Goal: Navigation & Orientation: Find specific page/section

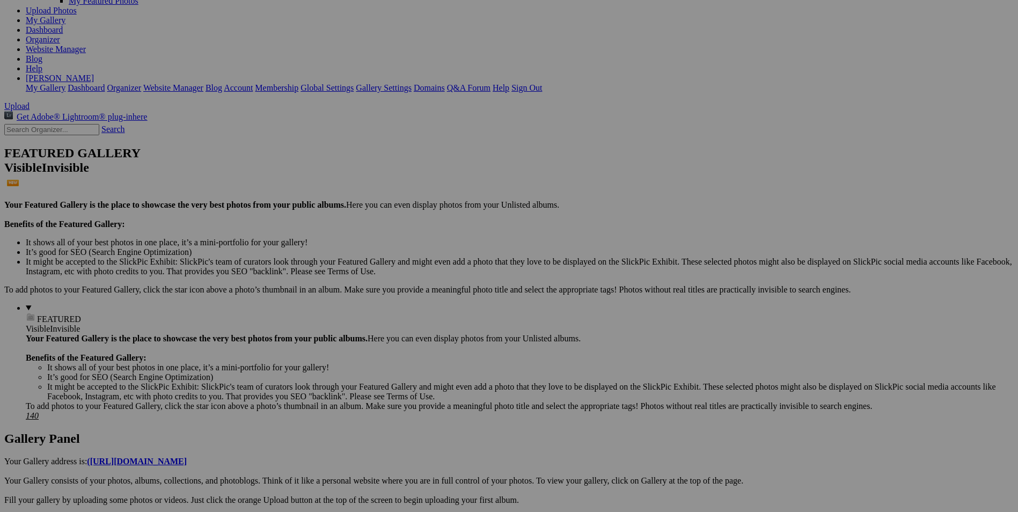
scroll to position [322, 0]
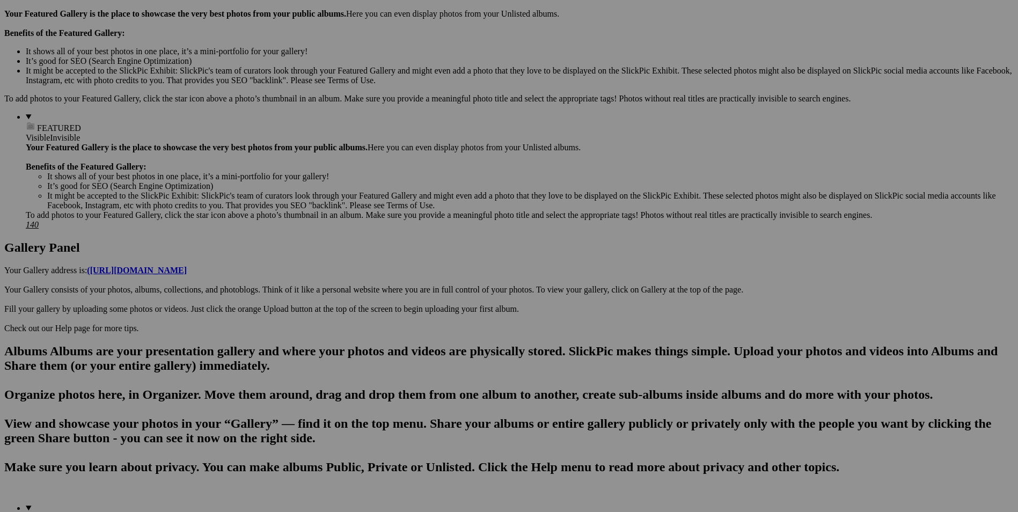
drag, startPoint x: 42, startPoint y: 393, endPoint x: 27, endPoint y: 77, distance: 316.3
drag, startPoint x: 50, startPoint y: 100, endPoint x: 0, endPoint y: 91, distance: 51.2
drag, startPoint x: 38, startPoint y: 98, endPoint x: -2, endPoint y: 63, distance: 53.2
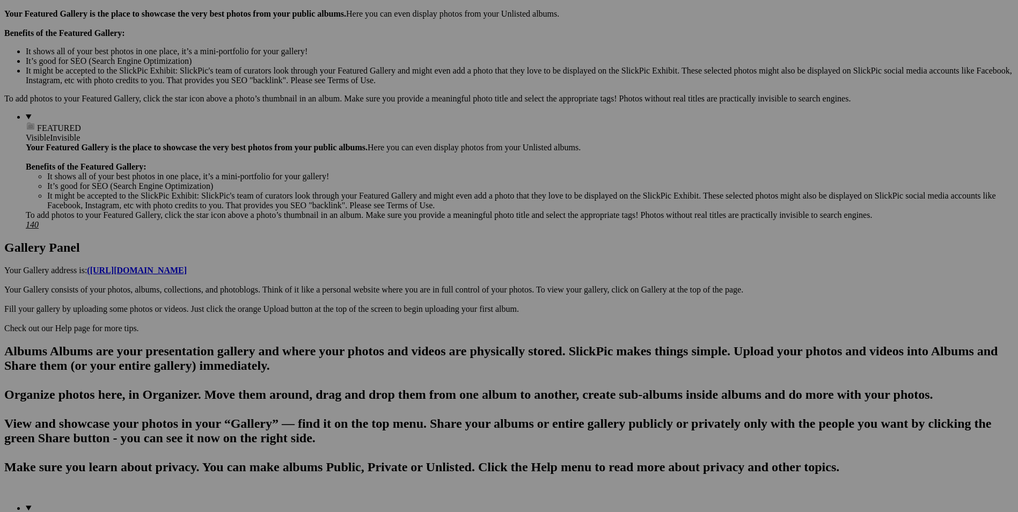
drag, startPoint x: 50, startPoint y: 96, endPoint x: 18, endPoint y: 71, distance: 40.9
drag, startPoint x: 48, startPoint y: 84, endPoint x: 0, endPoint y: 92, distance: 48.5
drag, startPoint x: 21, startPoint y: 78, endPoint x: -2, endPoint y: 78, distance: 23.6
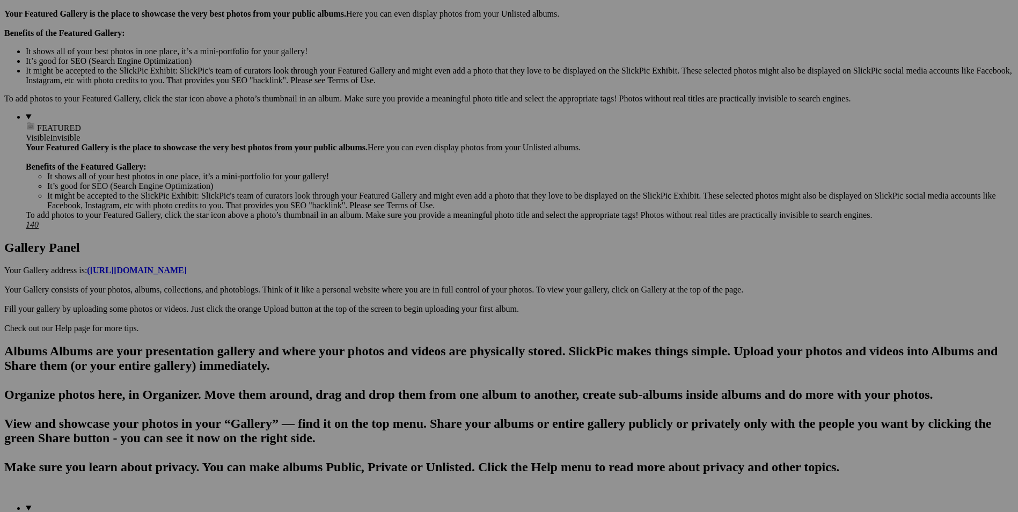
drag, startPoint x: 25, startPoint y: 81, endPoint x: -2, endPoint y: 80, distance: 26.8
drag, startPoint x: 34, startPoint y: 80, endPoint x: 2, endPoint y: 63, distance: 37.0
drag, startPoint x: 48, startPoint y: 82, endPoint x: 1, endPoint y: 89, distance: 47.2
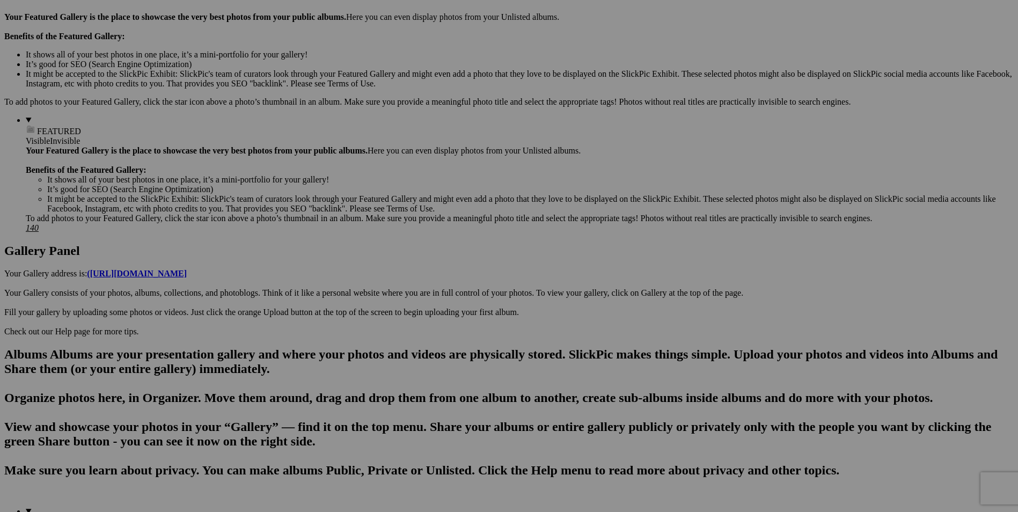
scroll to position [322, 0]
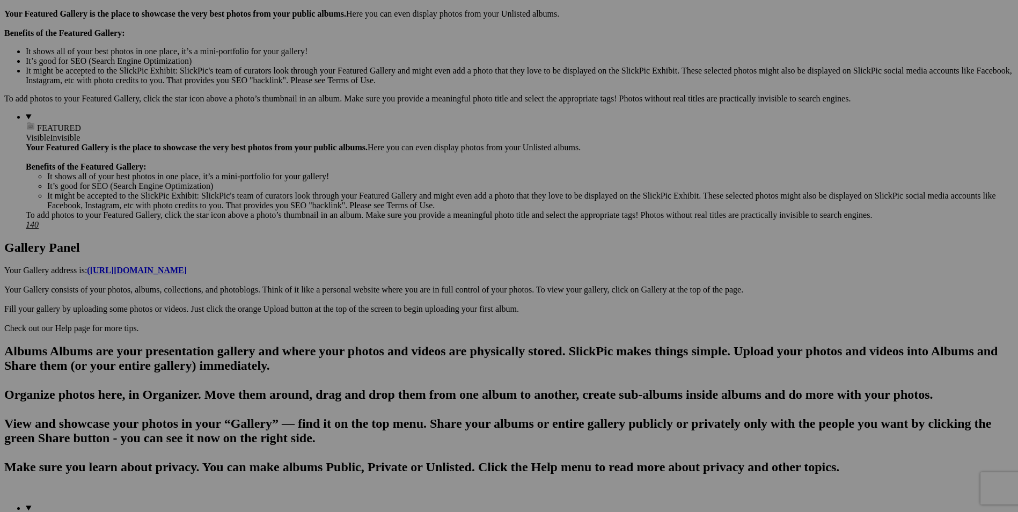
drag, startPoint x: 55, startPoint y: 83, endPoint x: -1, endPoint y: 89, distance: 56.7
drag, startPoint x: 43, startPoint y: 82, endPoint x: 21, endPoint y: 87, distance: 22.3
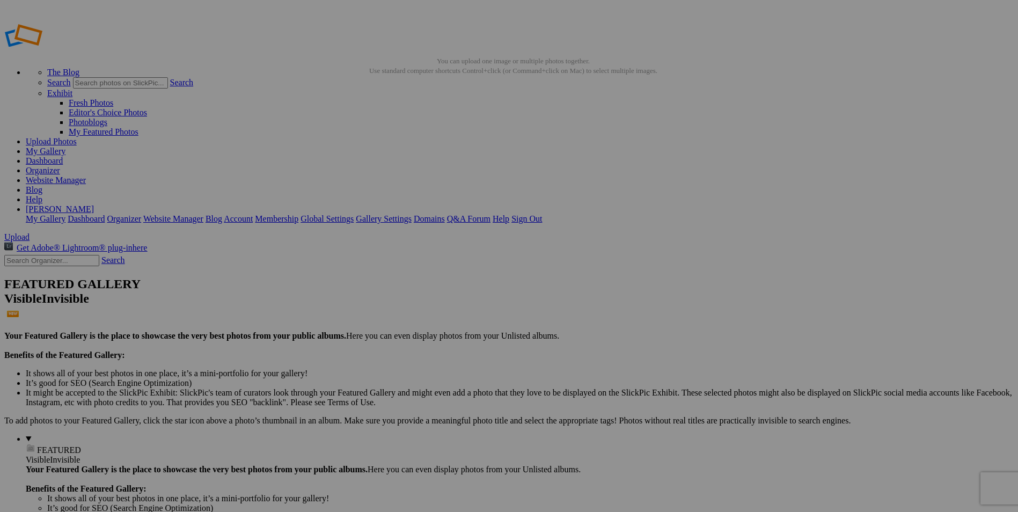
drag, startPoint x: 43, startPoint y: 404, endPoint x: -2, endPoint y: 402, distance: 45.6
drag, startPoint x: 24, startPoint y: 399, endPoint x: 0, endPoint y: 385, distance: 27.4
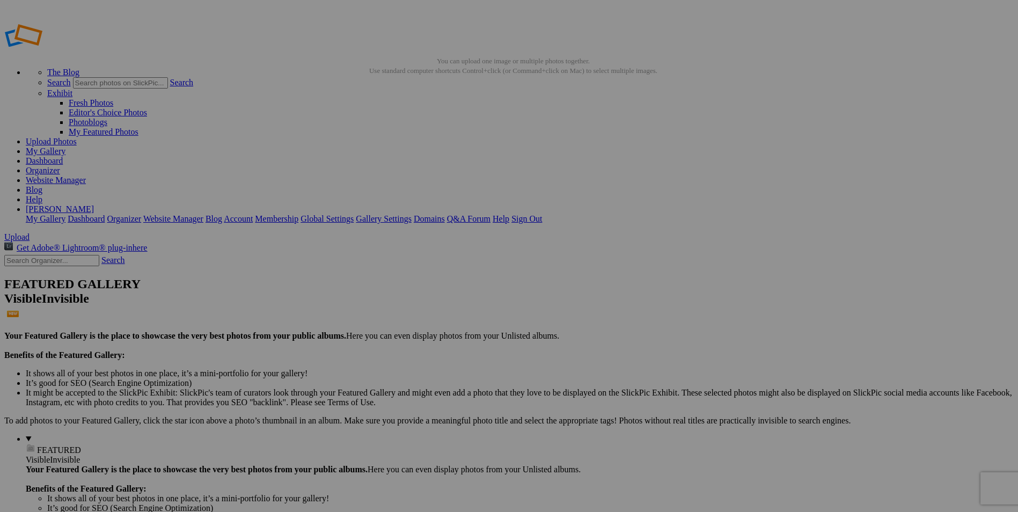
drag, startPoint x: 43, startPoint y: 405, endPoint x: 2, endPoint y: 378, distance: 49.7
click at [86, 175] on link "Website Manager" at bounding box center [56, 179] width 60 height 9
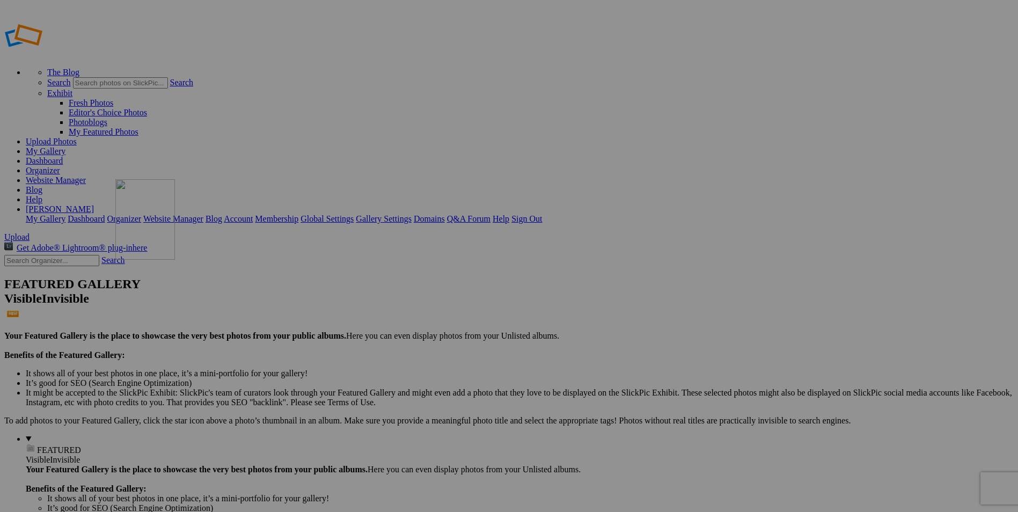
drag, startPoint x: 201, startPoint y: 154, endPoint x: 270, endPoint y: 256, distance: 123.2
drag, startPoint x: 302, startPoint y: 155, endPoint x: 666, endPoint y: 260, distance: 379.1
drag, startPoint x: 203, startPoint y: 143, endPoint x: 847, endPoint y: 119, distance: 644.2
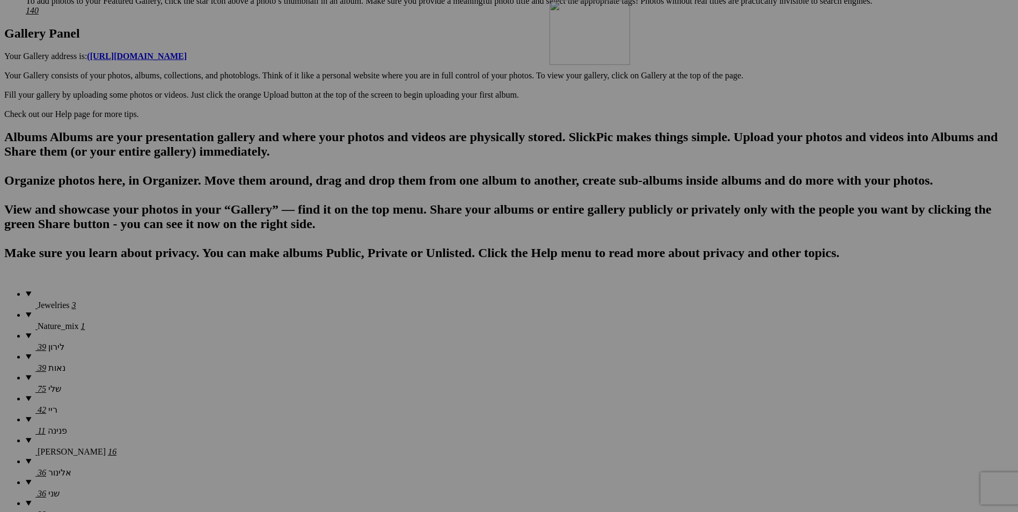
scroll to position [536, 0]
drag, startPoint x: 194, startPoint y: 158, endPoint x: 749, endPoint y: 422, distance: 614.8
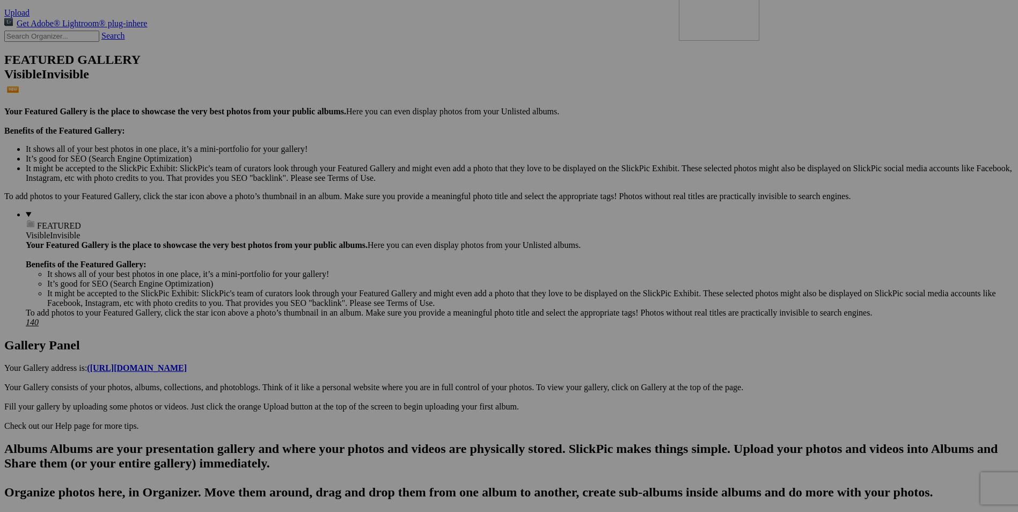
scroll to position [215, 0]
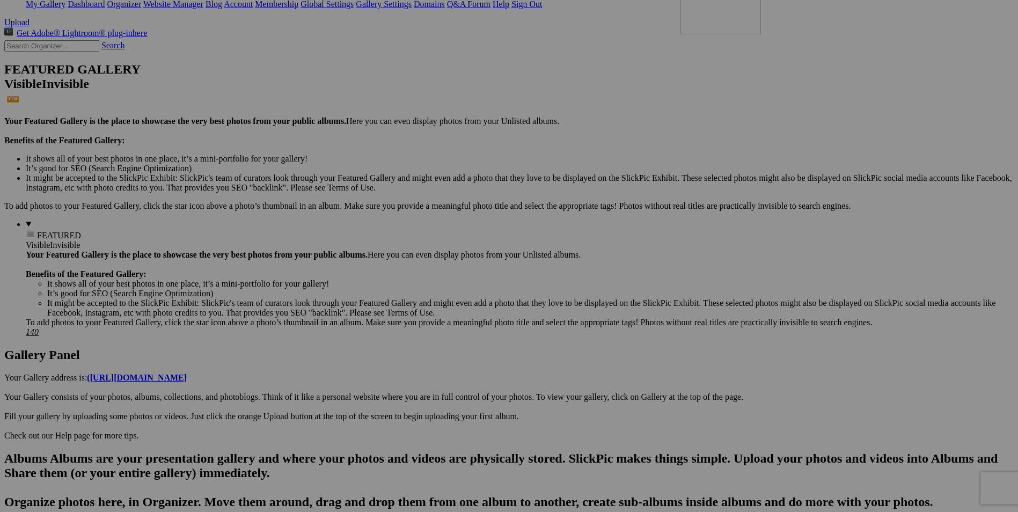
drag, startPoint x: 191, startPoint y: 150, endPoint x: 841, endPoint y: 70, distance: 655.1
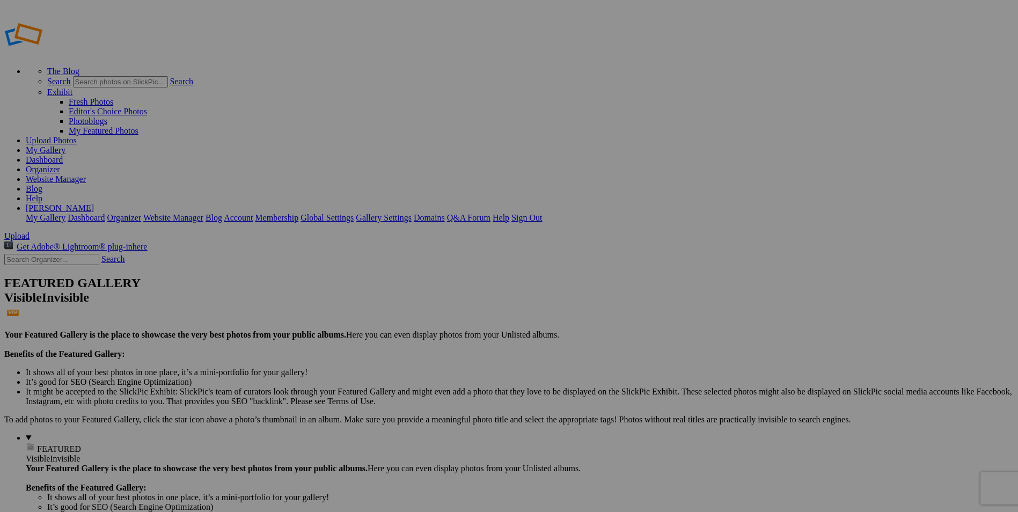
scroll to position [0, 0]
drag, startPoint x: 187, startPoint y: 143, endPoint x: 175, endPoint y: 255, distance: 112.3
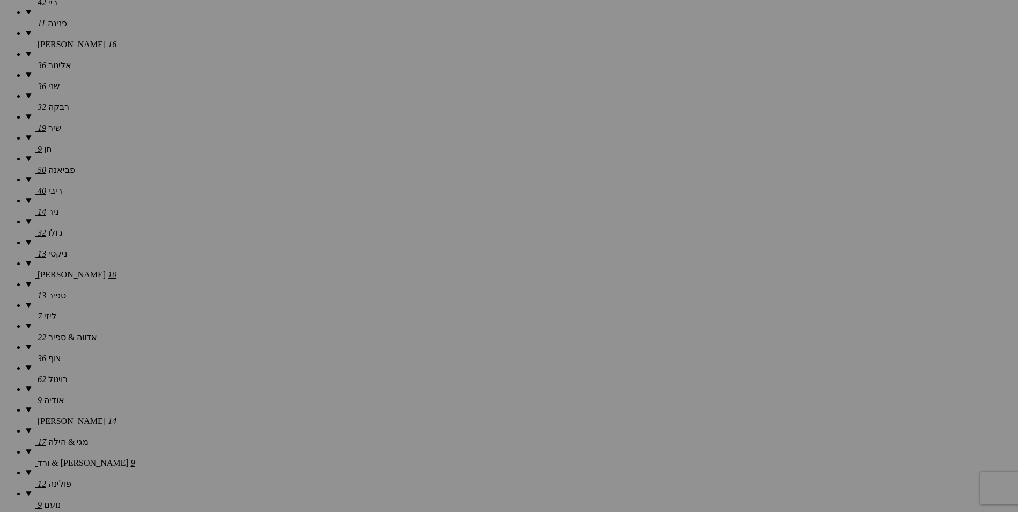
scroll to position [1127, 0]
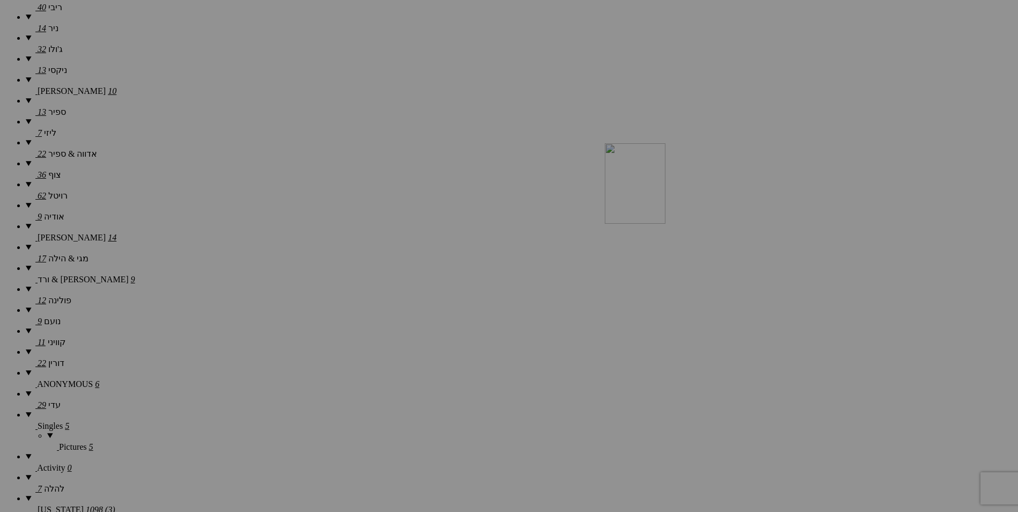
drag, startPoint x: 198, startPoint y: 145, endPoint x: 759, endPoint y: 237, distance: 567.9
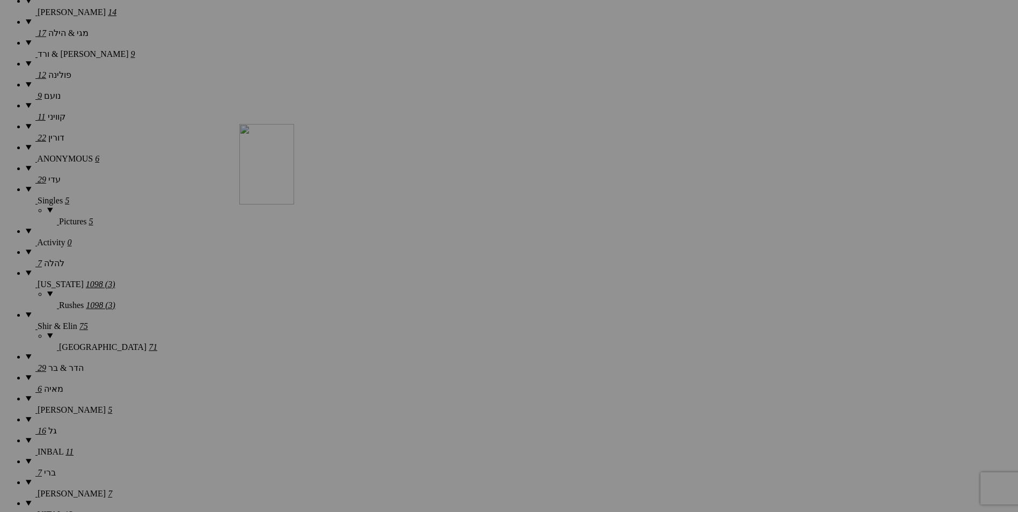
scroll to position [1423, 0]
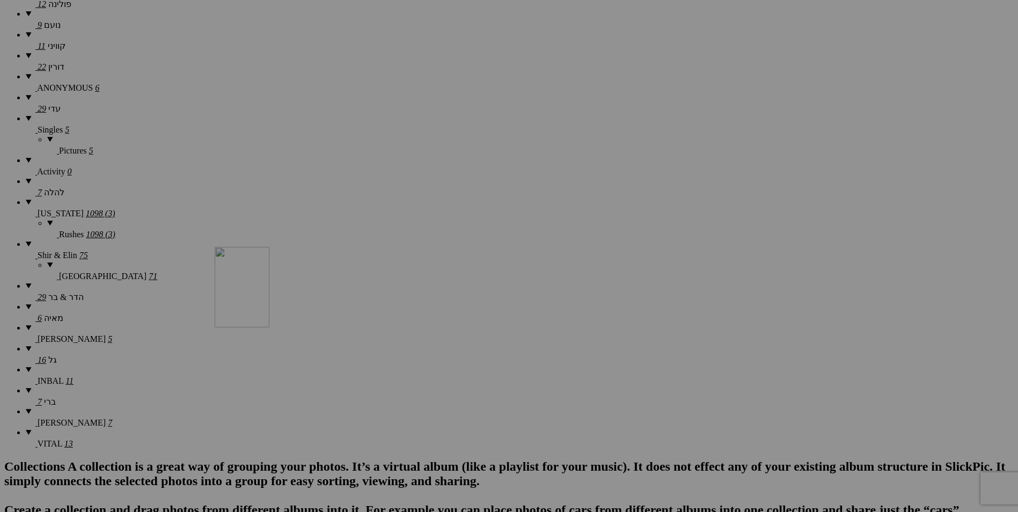
drag, startPoint x: 198, startPoint y: 151, endPoint x: 369, endPoint y: 340, distance: 254.8
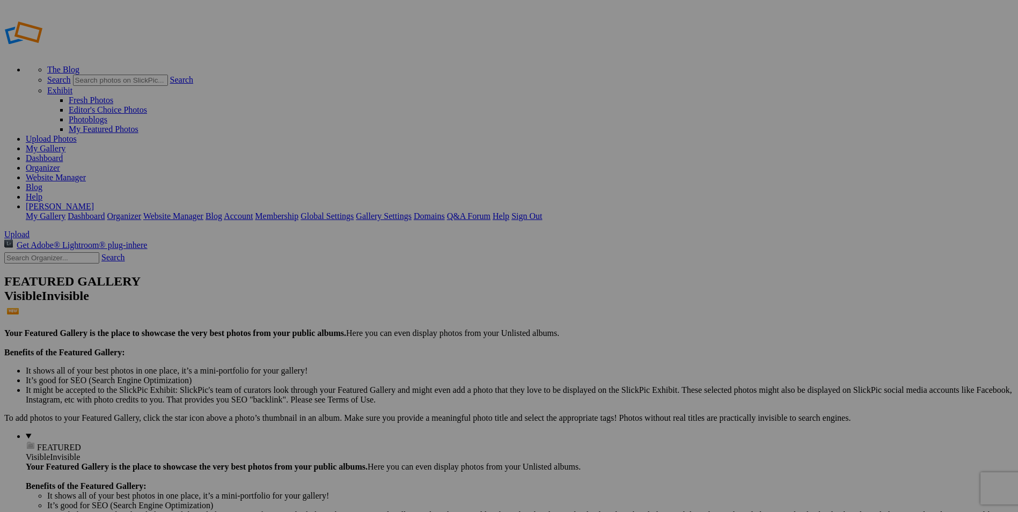
scroll to position [0, 0]
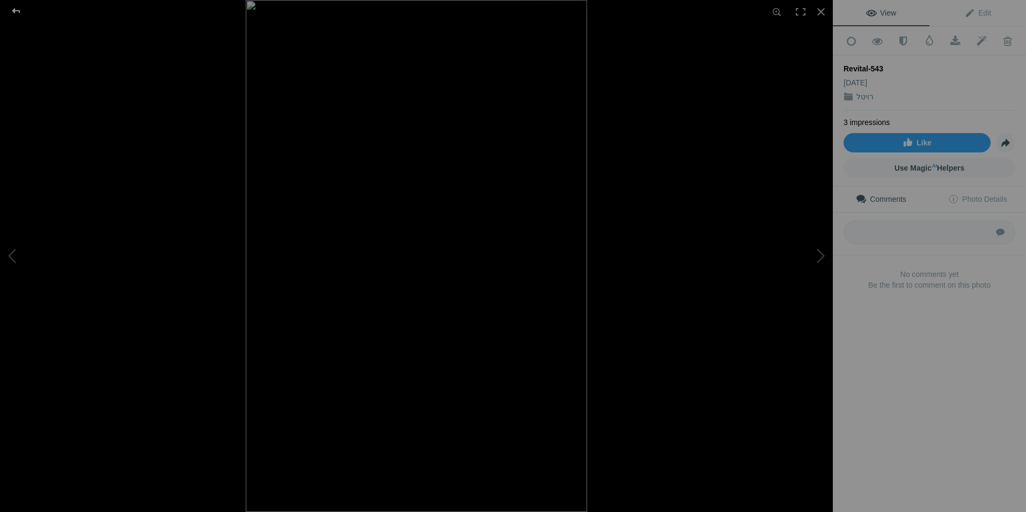
click at [17, 8] on div at bounding box center [16, 10] width 39 height 21
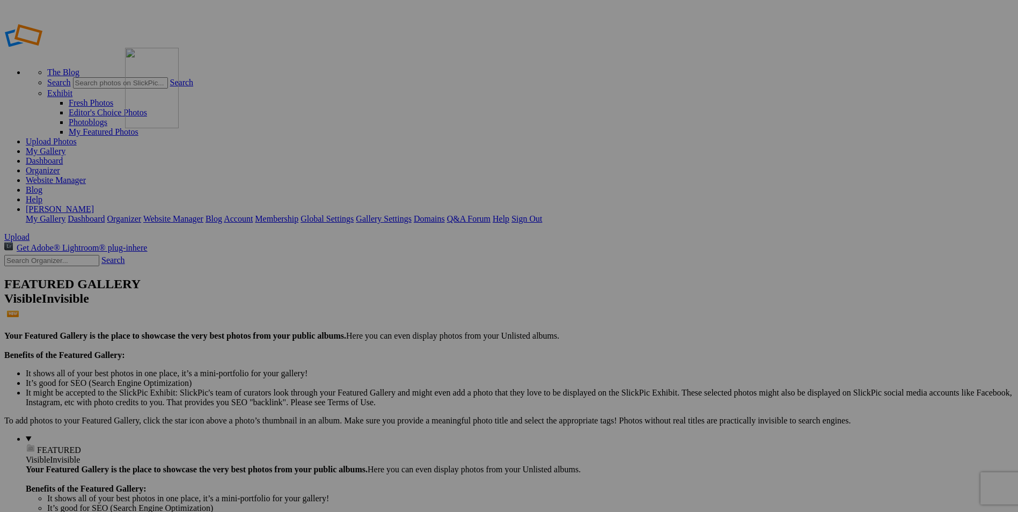
drag, startPoint x: 198, startPoint y: 150, endPoint x: 273, endPoint y: 122, distance: 79.4
drag, startPoint x: 690, startPoint y: 150, endPoint x: 745, endPoint y: 124, distance: 60.7
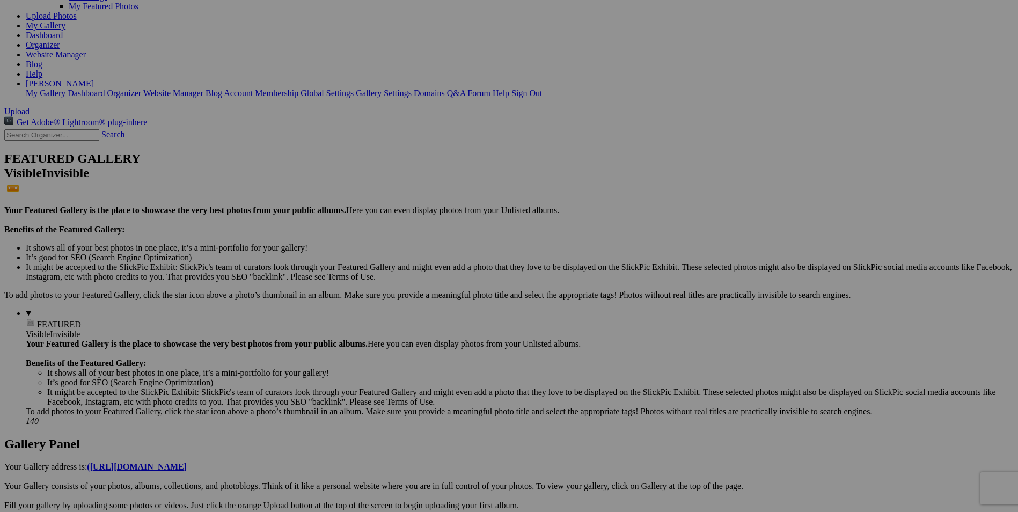
scroll to position [161, 0]
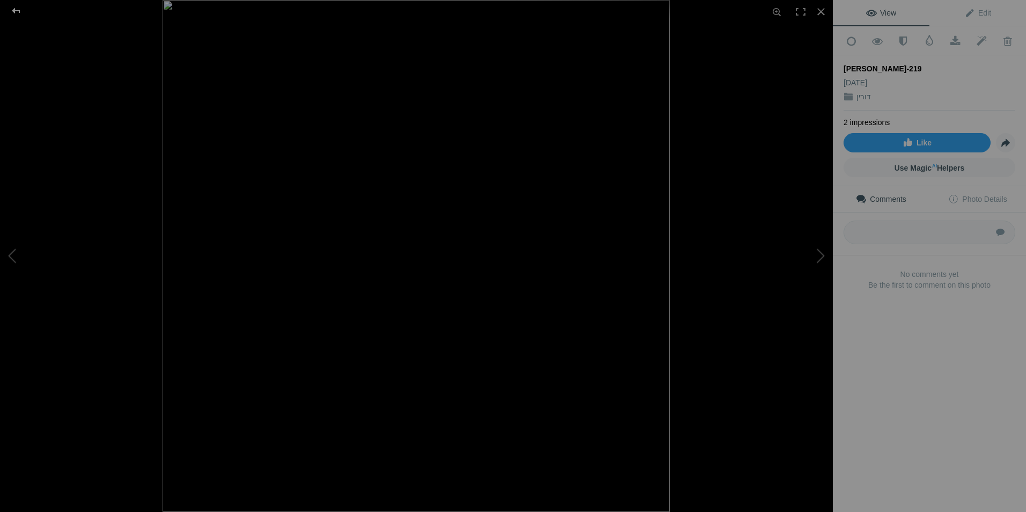
click at [17, 6] on div at bounding box center [16, 10] width 39 height 21
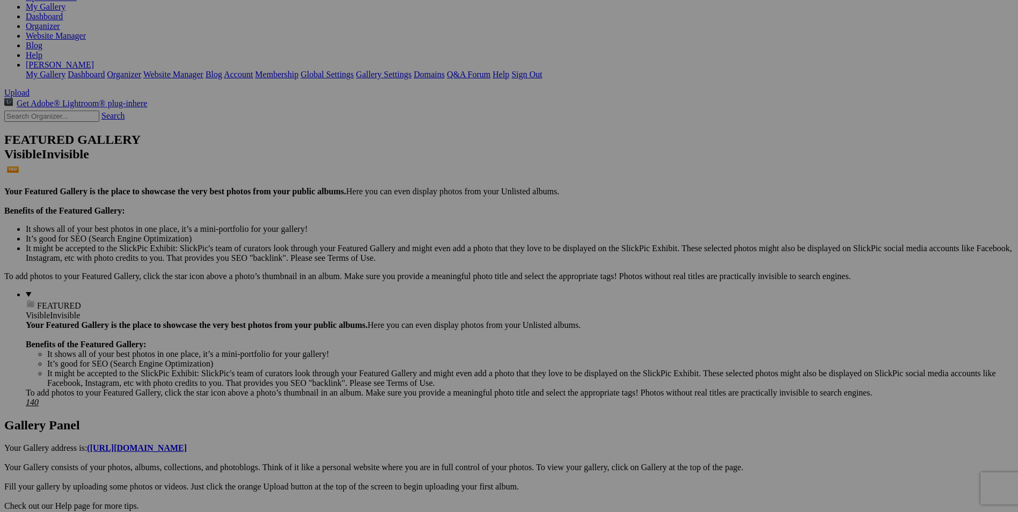
scroll to position [0, 0]
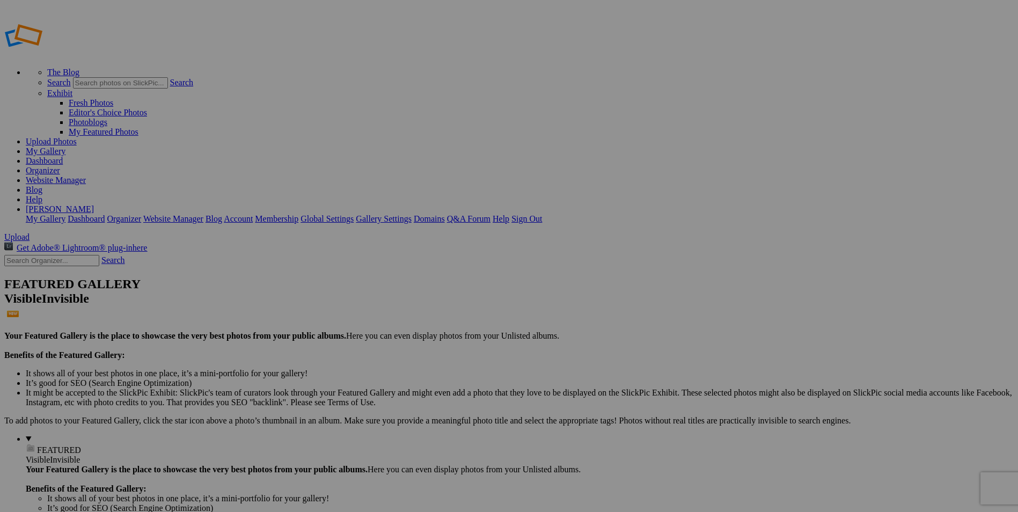
click at [37, 445] on span "FEATURED" at bounding box center [59, 449] width 44 height 9
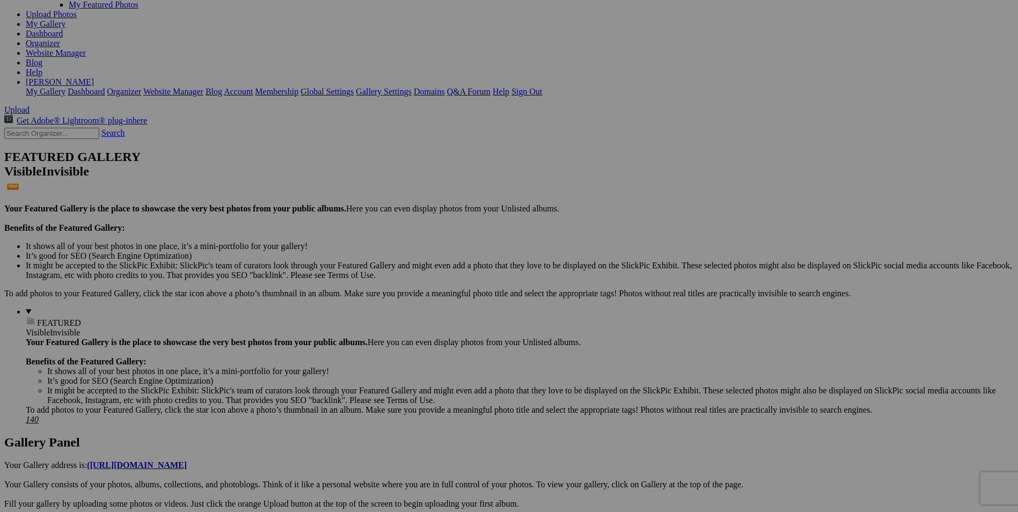
scroll to position [107, 0]
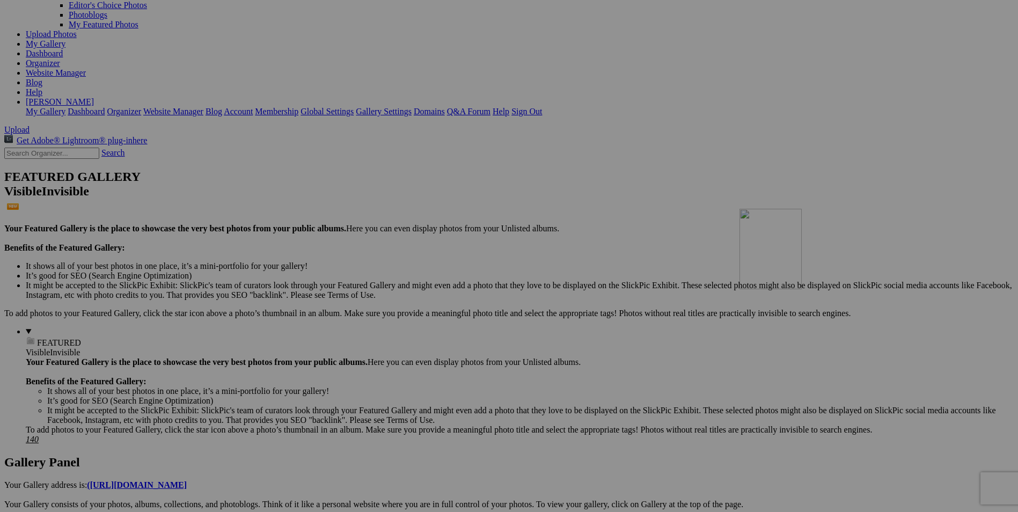
drag, startPoint x: 871, startPoint y: 183, endPoint x: 894, endPoint y: 302, distance: 121.2
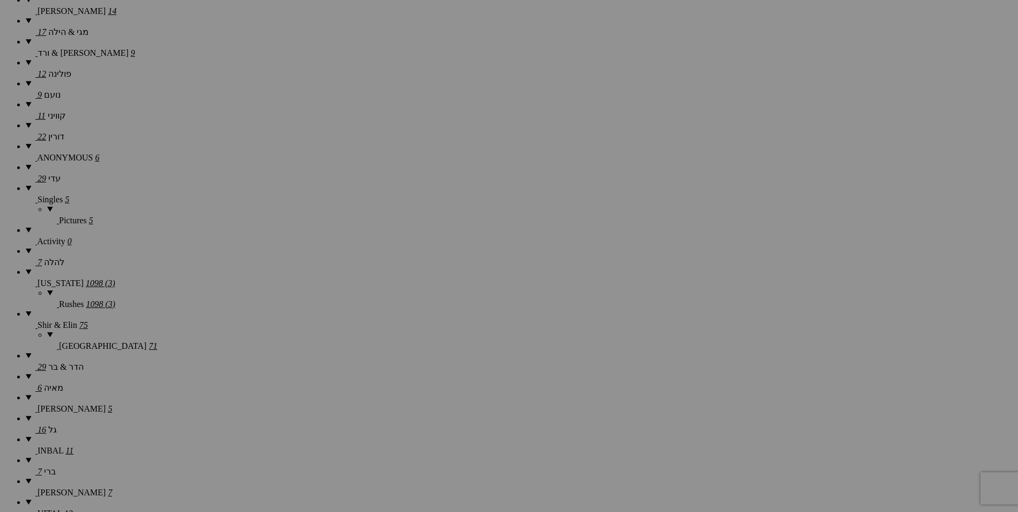
scroll to position [1448, 0]
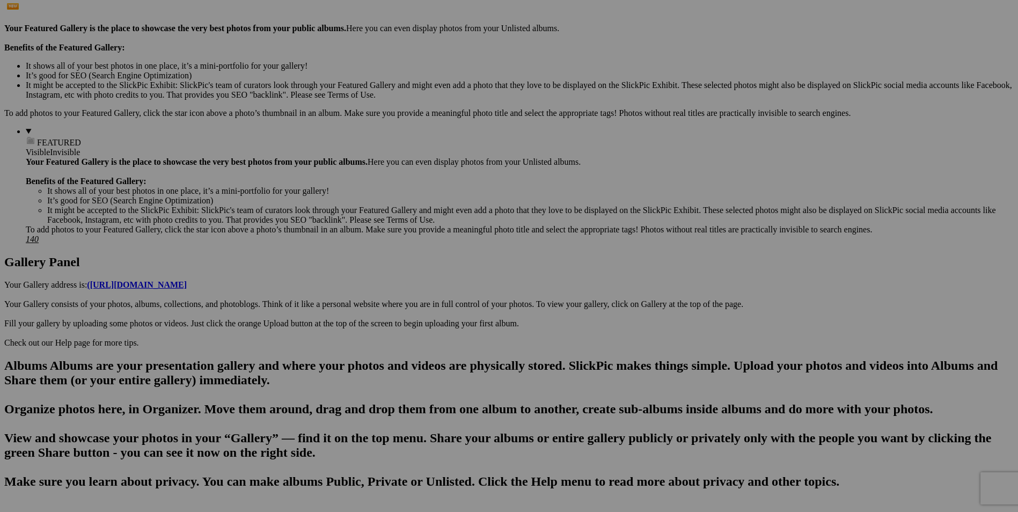
scroll to position [429, 0]
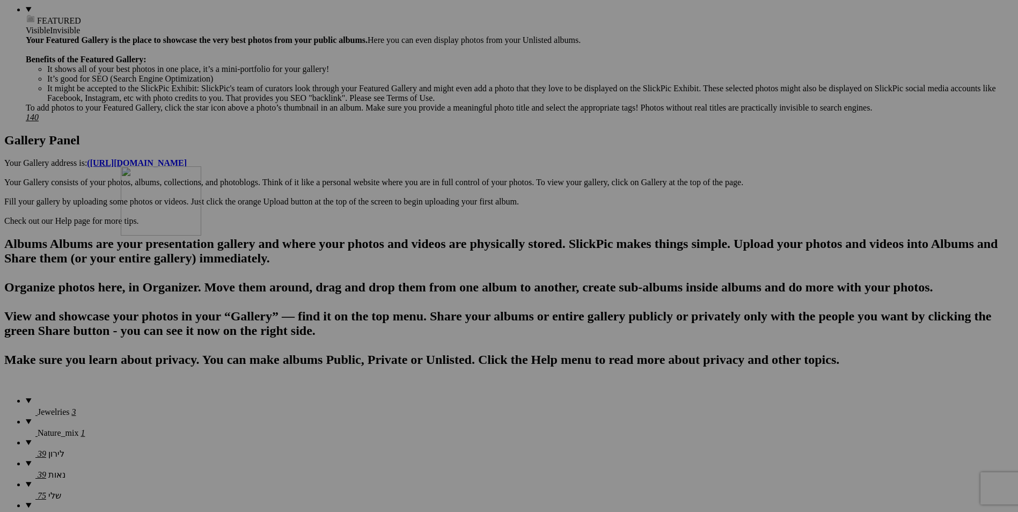
drag, startPoint x: 695, startPoint y: 149, endPoint x: 274, endPoint y: 260, distance: 434.8
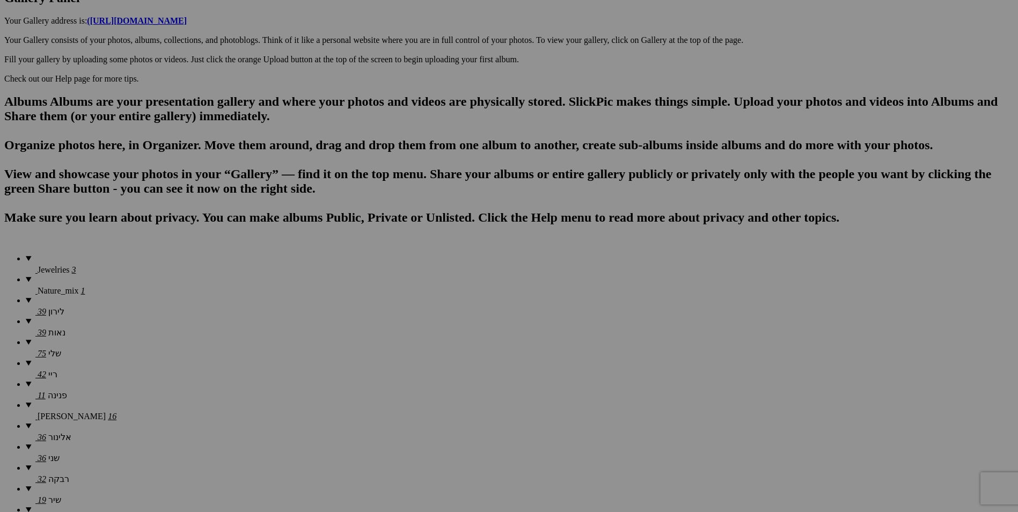
scroll to position [590, 0]
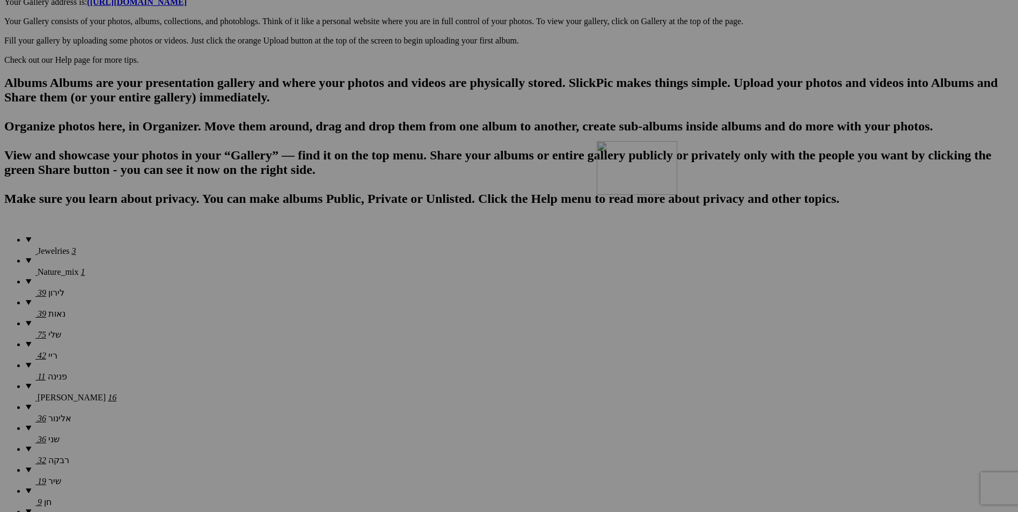
drag, startPoint x: 894, startPoint y: 278, endPoint x: 747, endPoint y: 235, distance: 152.6
